Goal: Information Seeking & Learning: Find specific fact

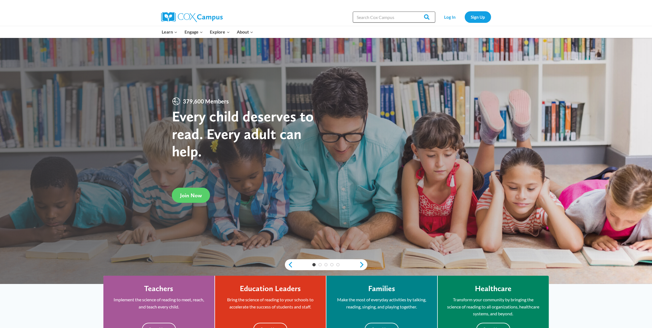
click at [387, 19] on input "Search in [URL][DOMAIN_NAME]" at bounding box center [394, 17] width 83 height 11
type input "brazelton"
click at [429, 16] on input "Search" at bounding box center [424, 17] width 21 height 11
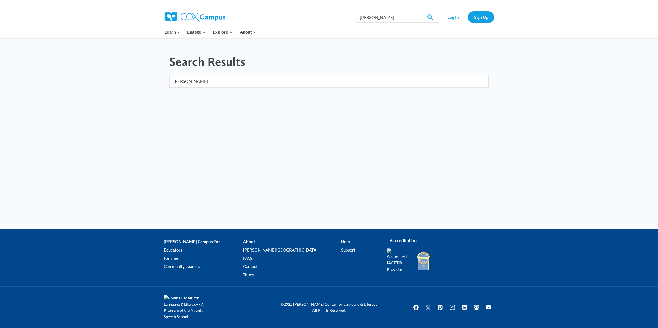
click at [210, 83] on input "brazelton" at bounding box center [328, 81] width 319 height 13
click button "submit" at bounding box center [0, 0] width 0 height 0
click at [387, 20] on input "brazelton" at bounding box center [396, 17] width 83 height 11
type input "brazelton"
click at [428, 15] on input "Search" at bounding box center [427, 17] width 21 height 11
